Goal: Information Seeking & Learning: Learn about a topic

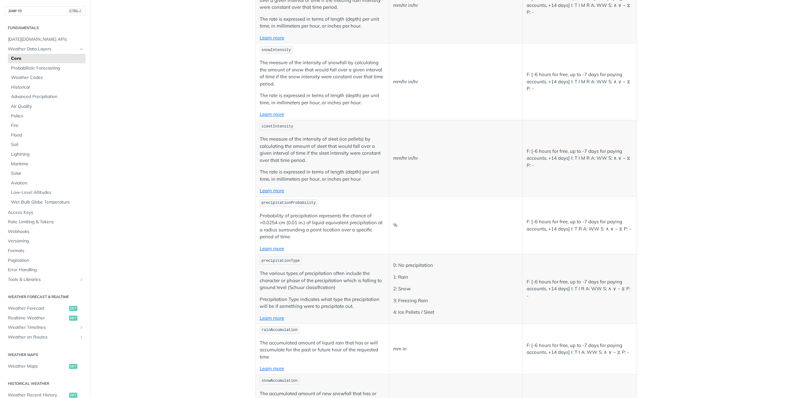
scroll to position [1410, 0]
drag, startPoint x: 568, startPoint y: 220, endPoint x: 552, endPoint y: 230, distance: 18.9
click at [533, 220] on p "F: [-6 hours for free, up to -7 days for paying accounts, +14 days] I: T R A: W…" at bounding box center [580, 223] width 106 height 14
click at [271, 246] on link "Learn more" at bounding box center [272, 246] width 24 height 6
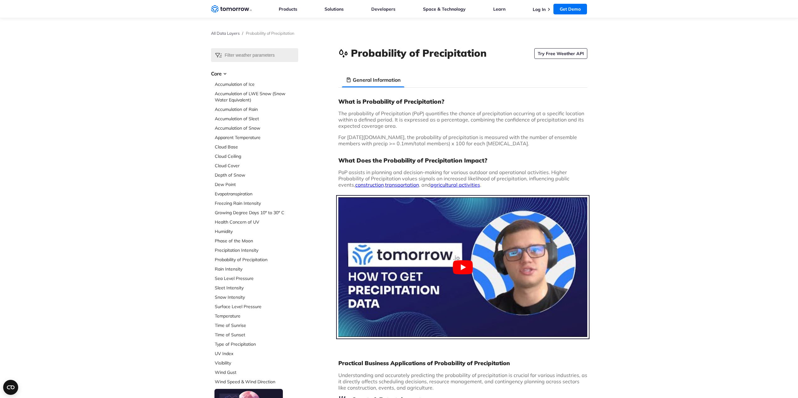
click at [469, 265] on button "Play Youtube video" at bounding box center [462, 267] width 249 height 140
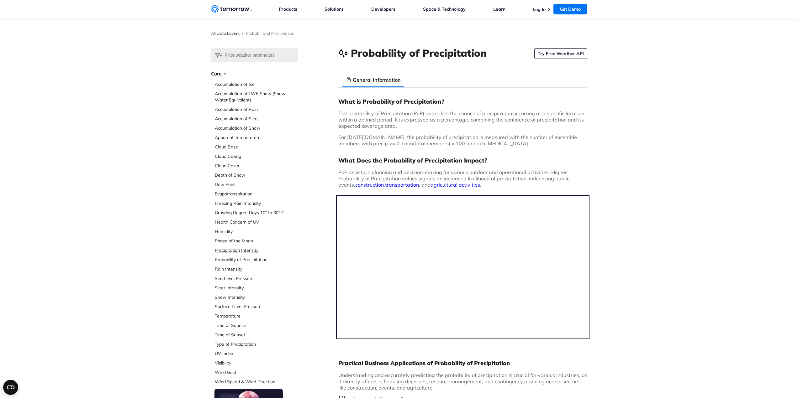
click at [241, 250] on link "Precipitation Intensity" at bounding box center [256, 250] width 83 height 6
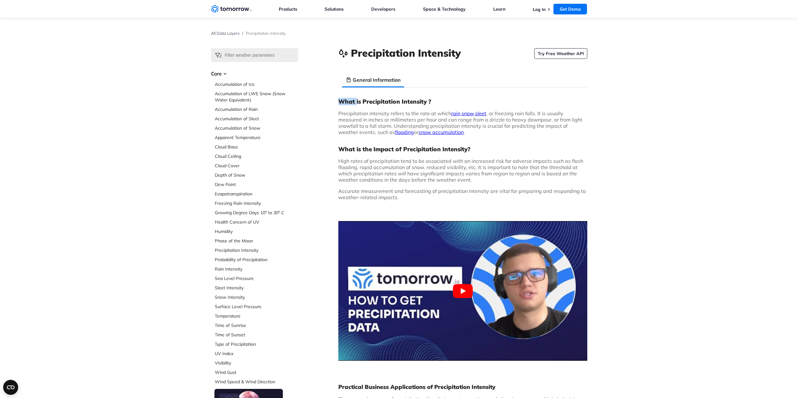
drag, startPoint x: 339, startPoint y: 101, endPoint x: 357, endPoint y: 101, distance: 17.2
click at [357, 101] on h3 "What is Precipitation Intensity ?" at bounding box center [462, 102] width 249 height 8
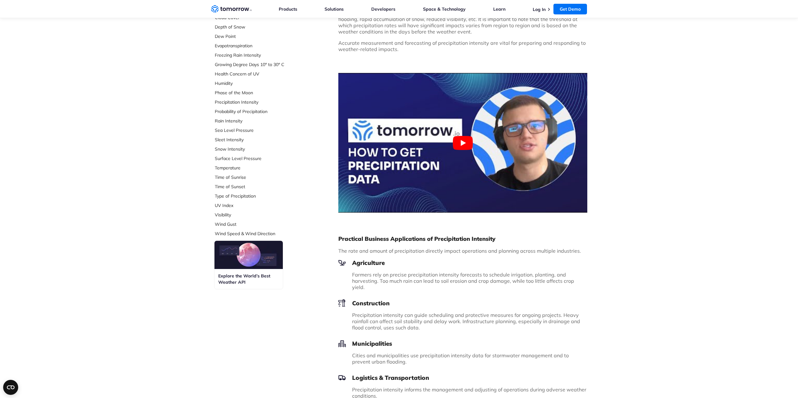
scroll to position [125, 0]
